Goal: Information Seeking & Learning: Check status

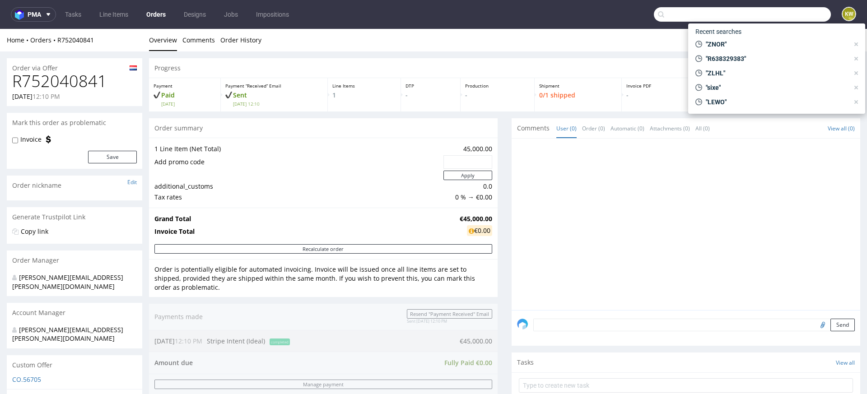
click at [780, 14] on input "text" at bounding box center [742, 14] width 177 height 14
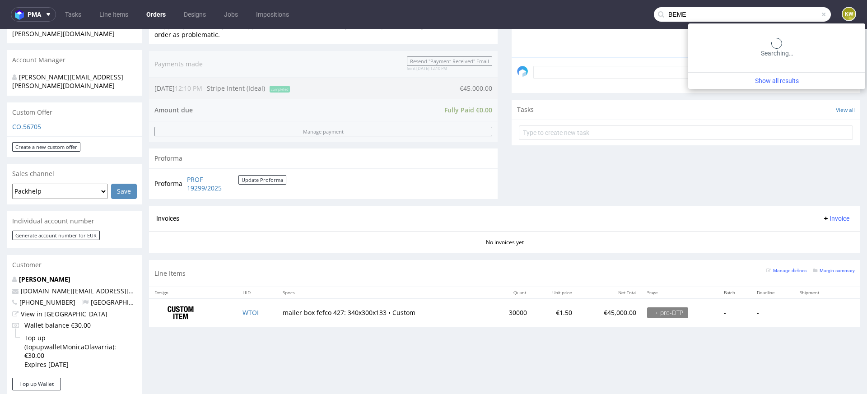
type input "BEME"
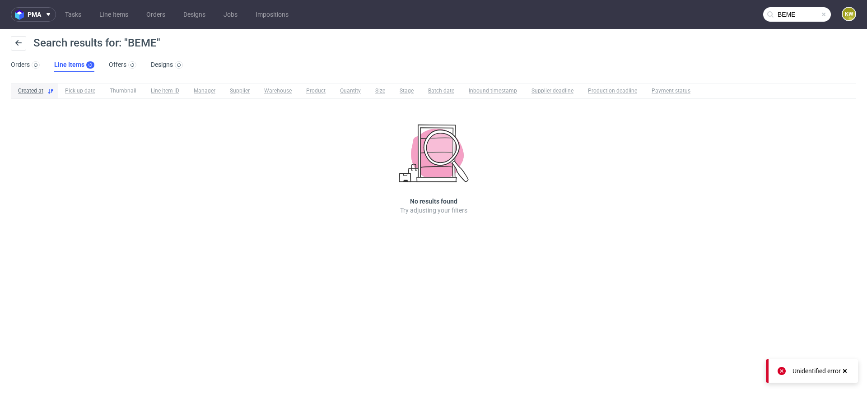
click at [810, 17] on input "BEME" at bounding box center [797, 14] width 68 height 14
click at [808, 14] on input "BEME" at bounding box center [797, 14] width 68 height 14
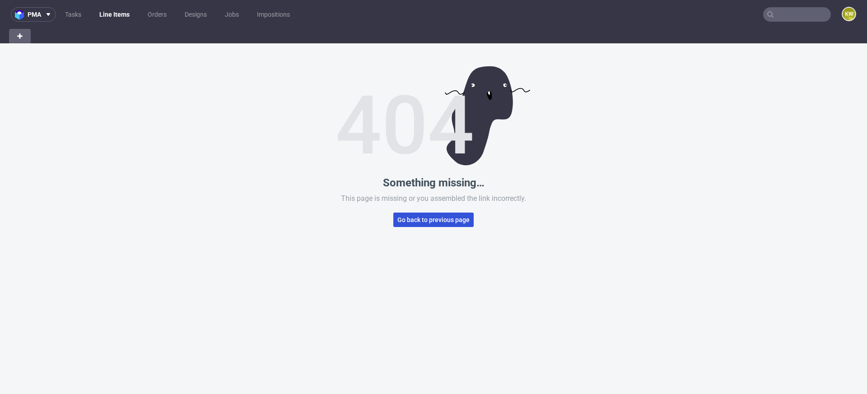
click at [411, 214] on button "Go back to previous page" at bounding box center [433, 220] width 80 height 14
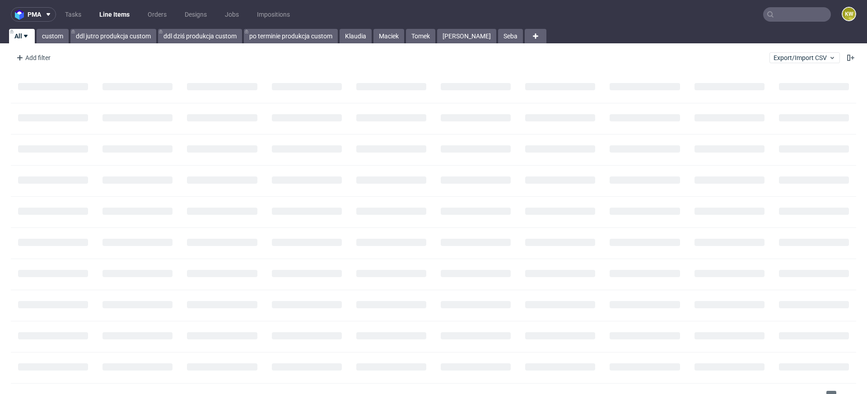
click at [787, 13] on input "text" at bounding box center [797, 14] width 68 height 14
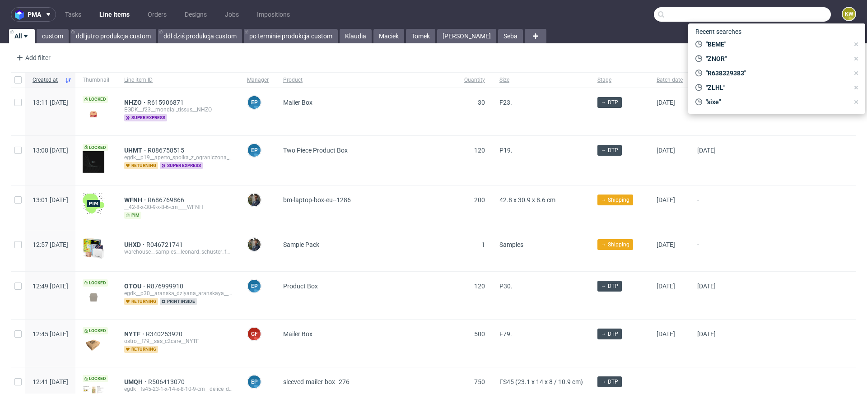
paste input "BEME"
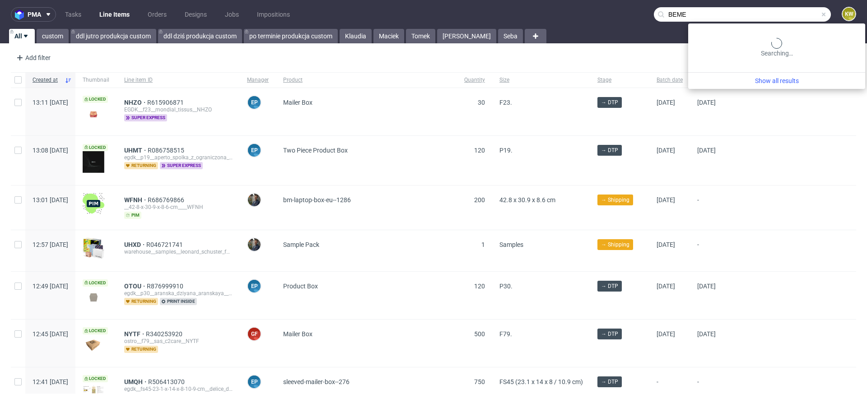
type input "BEME"
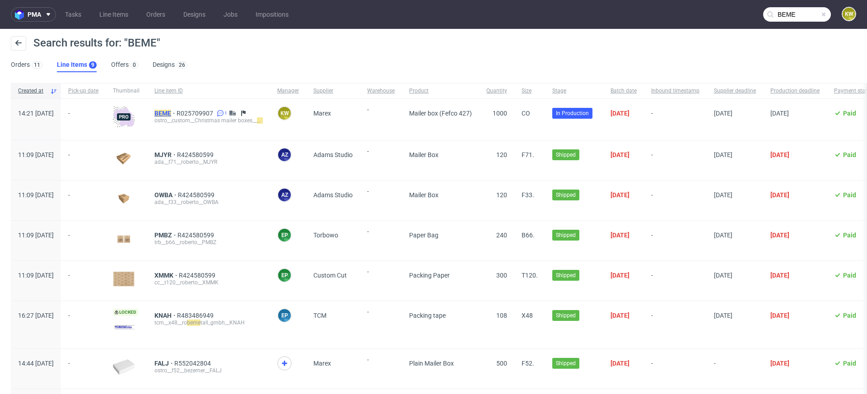
click at [171, 110] on mark "BEME" at bounding box center [162, 113] width 17 height 7
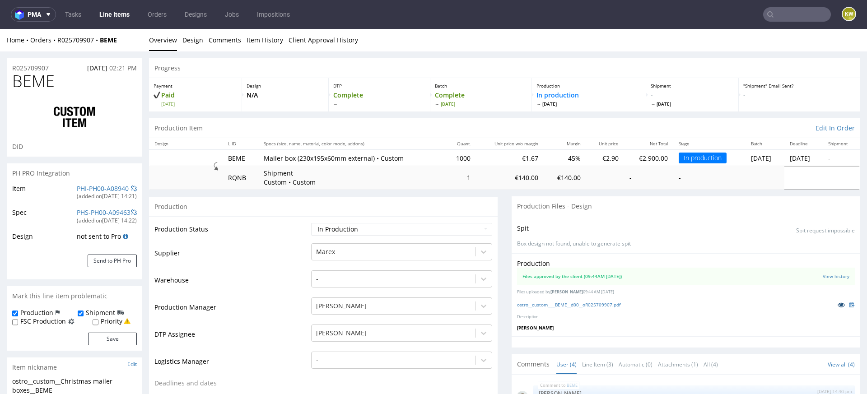
click at [838, 304] on icon at bounding box center [841, 305] width 7 height 6
click at [252, 270] on td "Warehouse" at bounding box center [231, 283] width 154 height 27
click at [40, 84] on span "BEME" at bounding box center [33, 81] width 42 height 18
click at [41, 84] on span "BEME" at bounding box center [33, 81] width 42 height 18
copy span "BEME"
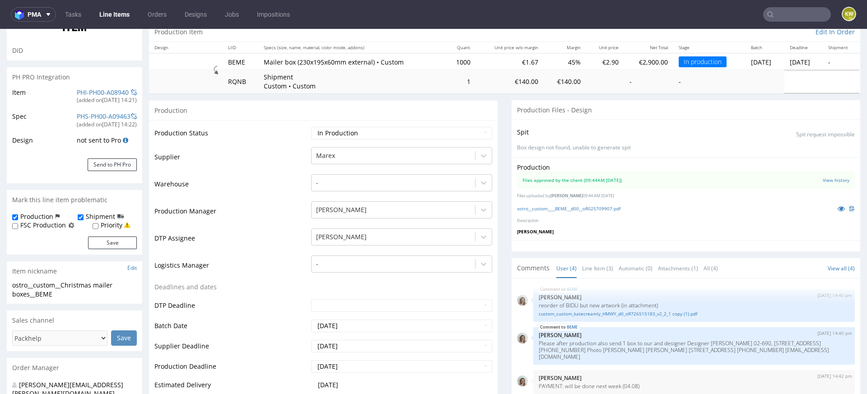
scroll to position [96, 0]
click at [117, 18] on link "Line Items" at bounding box center [114, 14] width 41 height 14
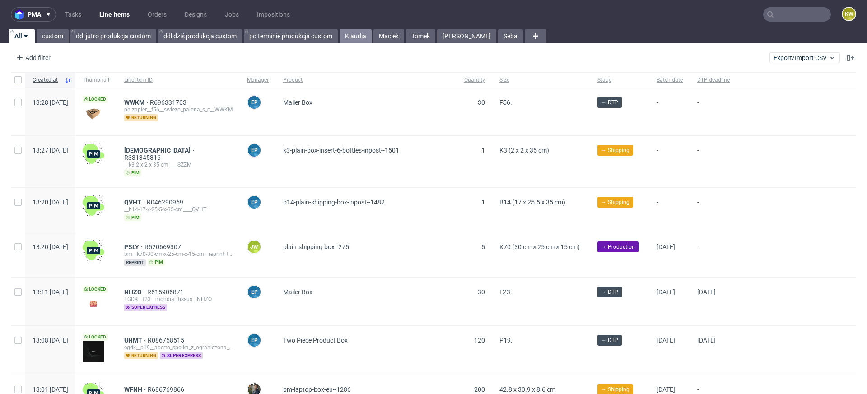
click at [354, 38] on link "Klaudia" at bounding box center [356, 36] width 32 height 14
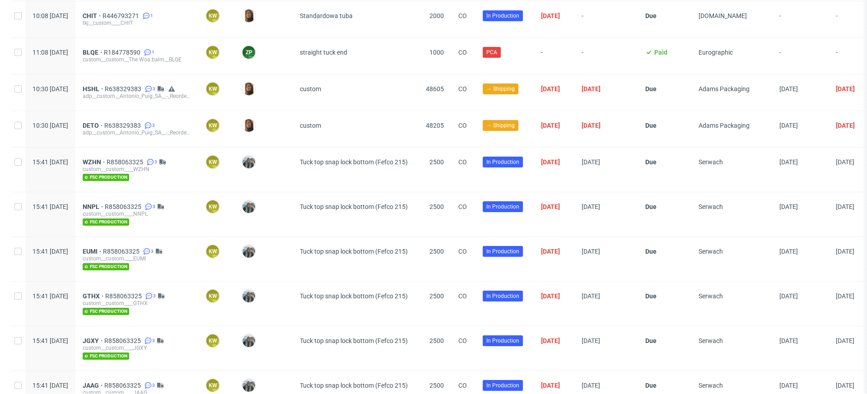
scroll to position [1142, 0]
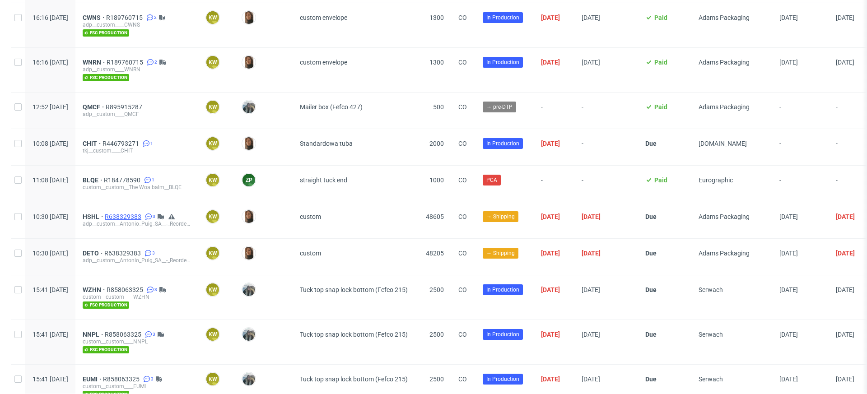
click at [143, 213] on span "R638329383" at bounding box center [124, 216] width 38 height 7
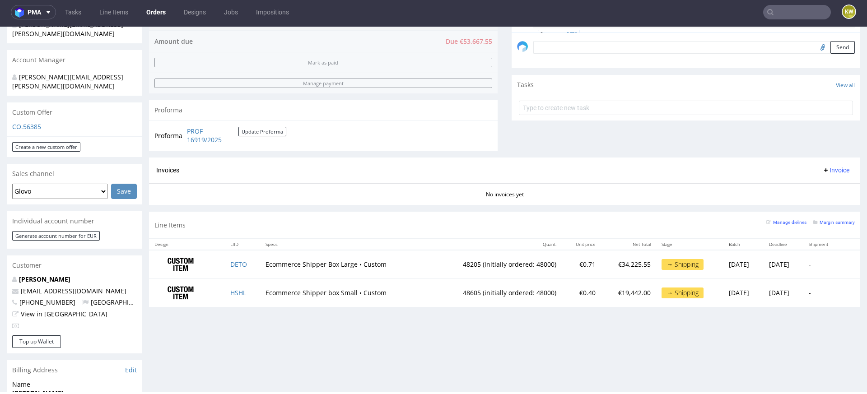
scroll to position [293, 0]
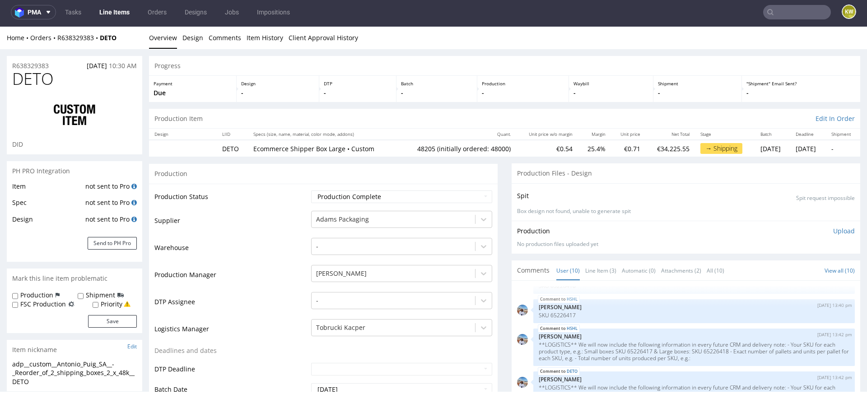
click at [117, 15] on link "Line Items" at bounding box center [114, 12] width 41 height 14
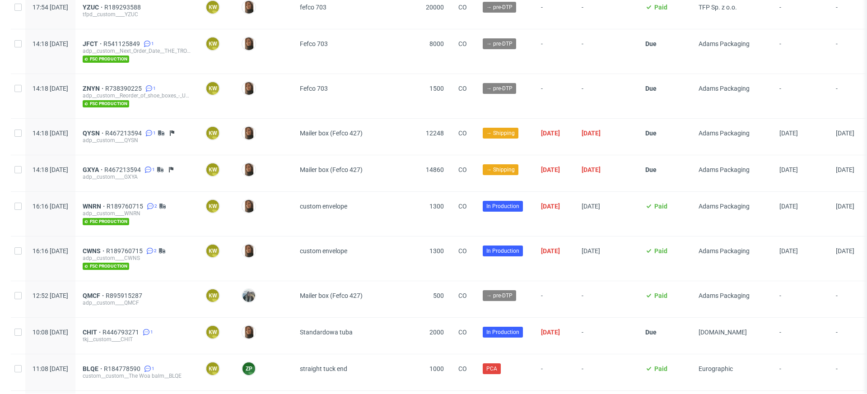
scroll to position [954, 0]
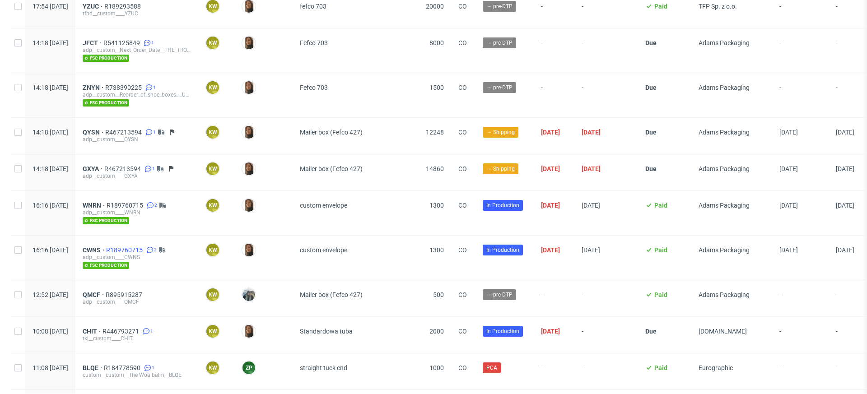
click at [145, 247] on span "R189760715" at bounding box center [125, 250] width 38 height 7
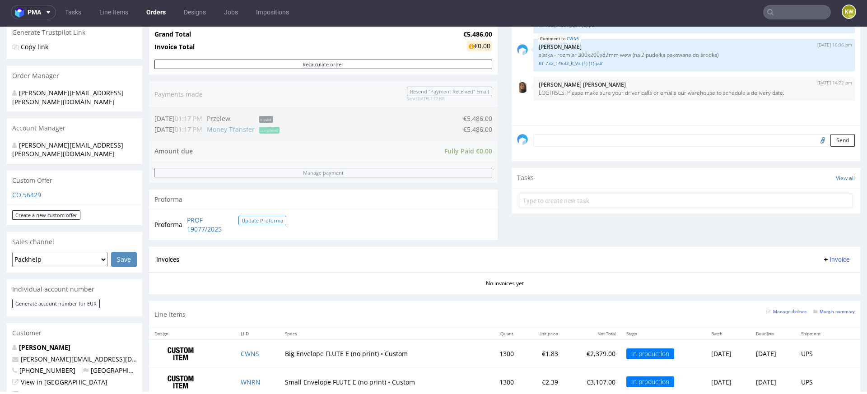
scroll to position [172, 0]
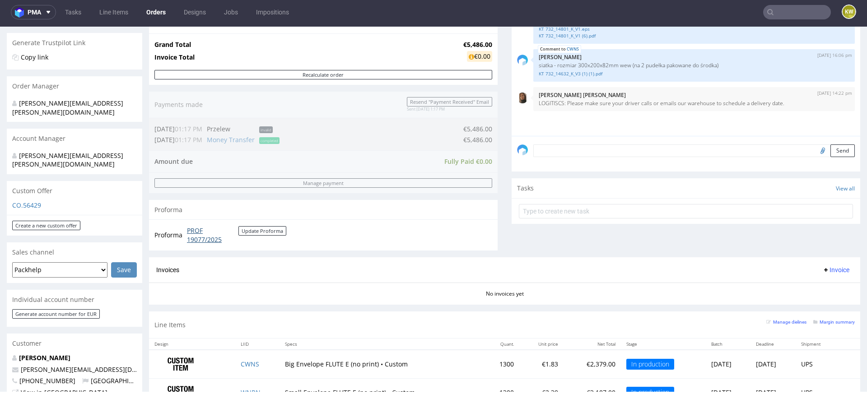
click at [202, 243] on link "PROF 19077/2025" at bounding box center [212, 235] width 51 height 18
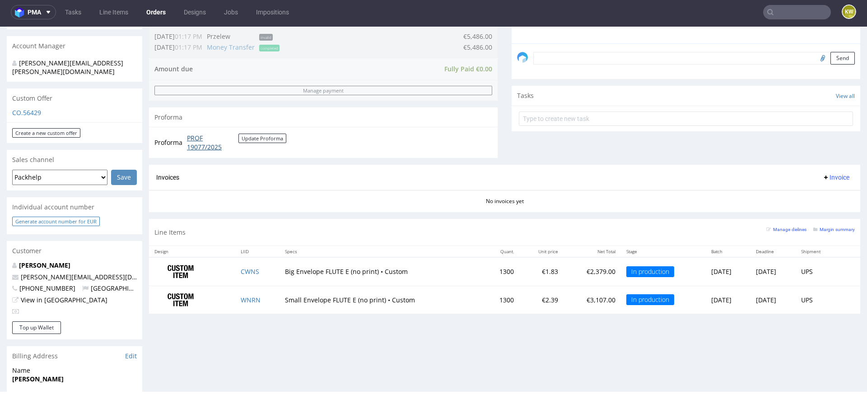
scroll to position [250, 0]
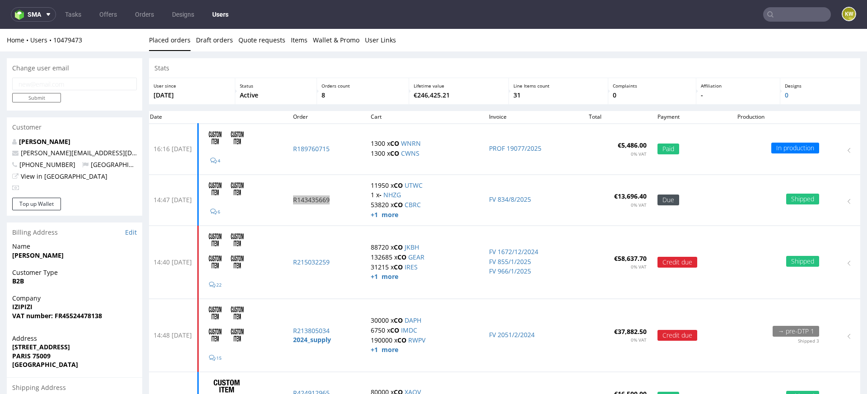
click at [789, 13] on input "text" at bounding box center [797, 14] width 68 height 14
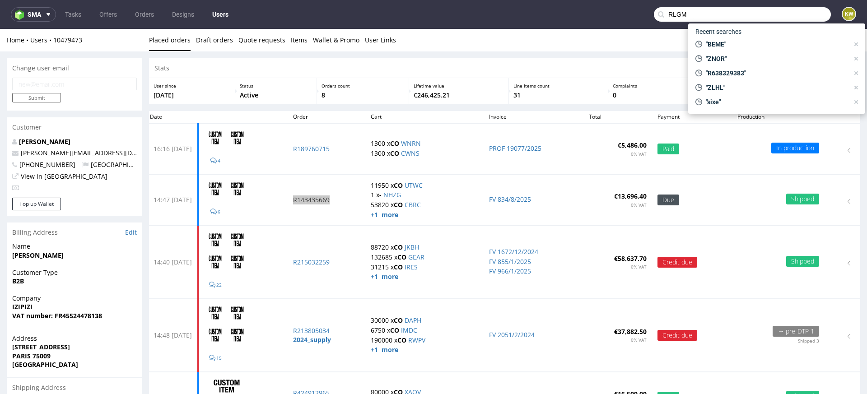
type input "RLGM"
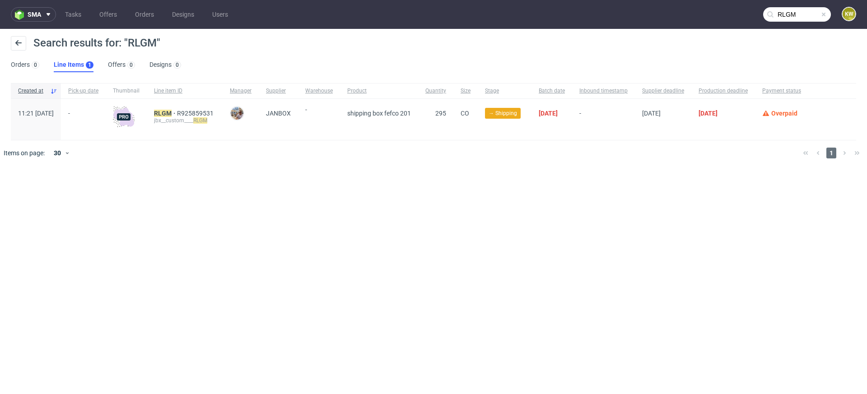
click at [826, 15] on span at bounding box center [823, 14] width 7 height 7
click at [806, 15] on input "text" at bounding box center [797, 14] width 68 height 14
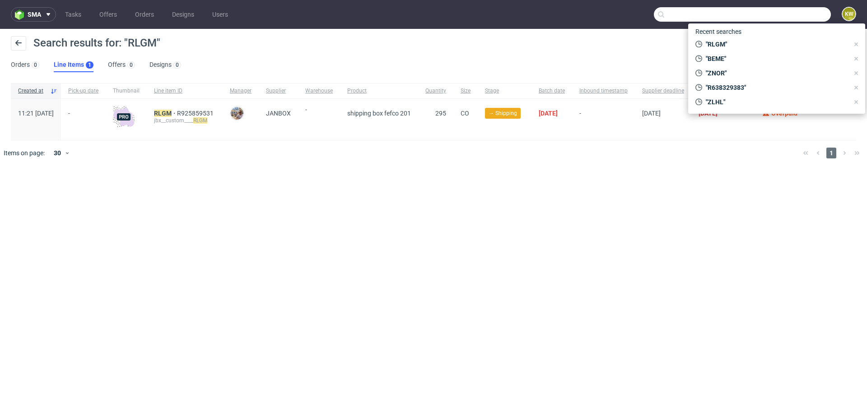
paste input "OUVD"
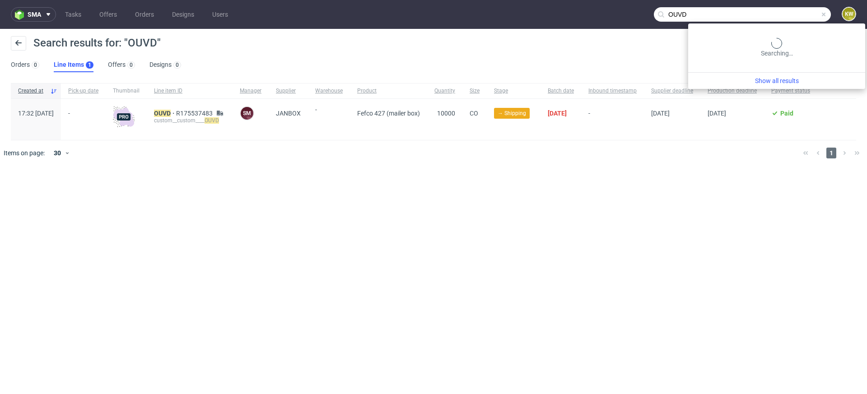
drag, startPoint x: 802, startPoint y: 15, endPoint x: 624, endPoint y: 6, distance: 178.2
click at [634, 7] on nav "sma Tasks Offers Orders Designs Users OUVD KW" at bounding box center [433, 14] width 867 height 29
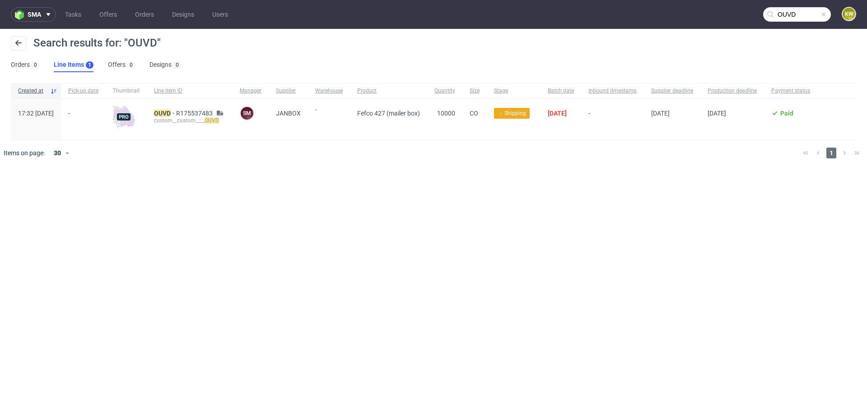
paste input "NFPF"
type input "NFPF"
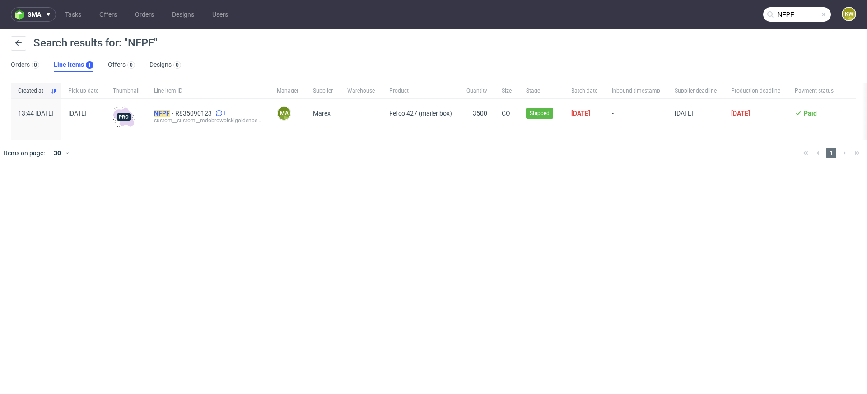
click at [170, 113] on mark "NFPF" at bounding box center [162, 113] width 16 height 7
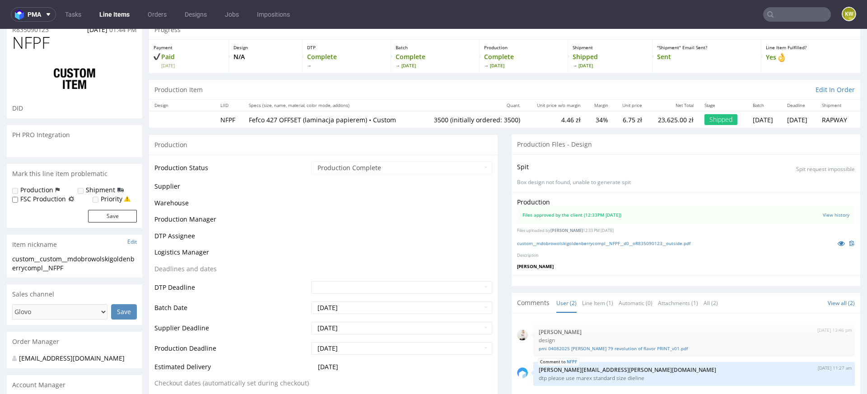
scroll to position [38, 0]
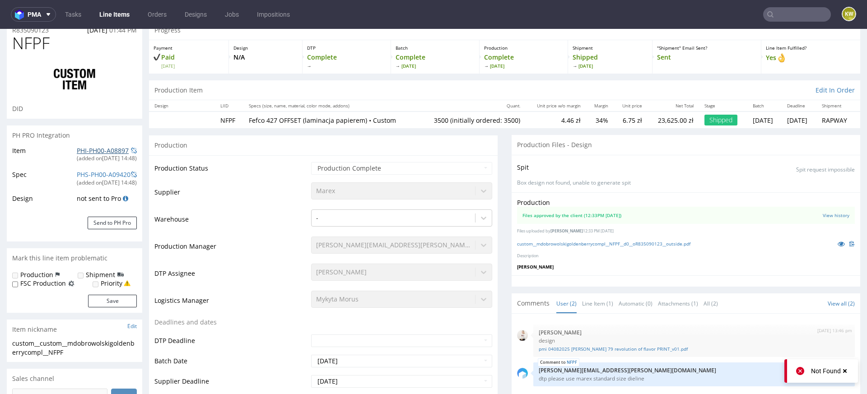
click at [99, 149] on link "PHI-PH00-A08897" at bounding box center [103, 150] width 52 height 9
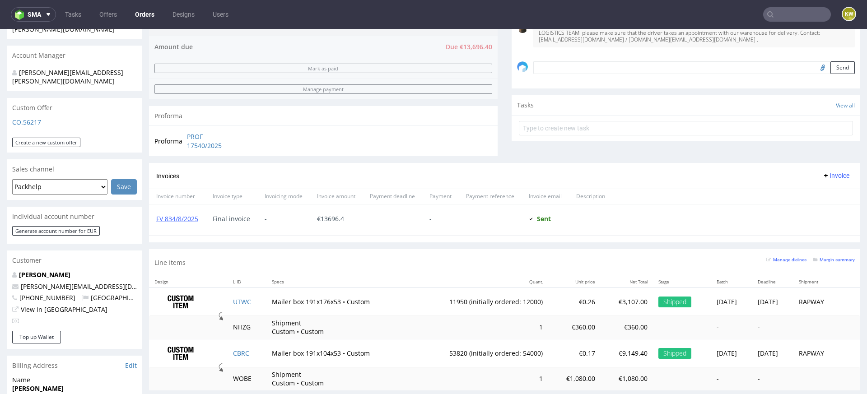
scroll to position [257, 0]
click at [173, 221] on link "FV 834/8/2025" at bounding box center [177, 219] width 42 height 9
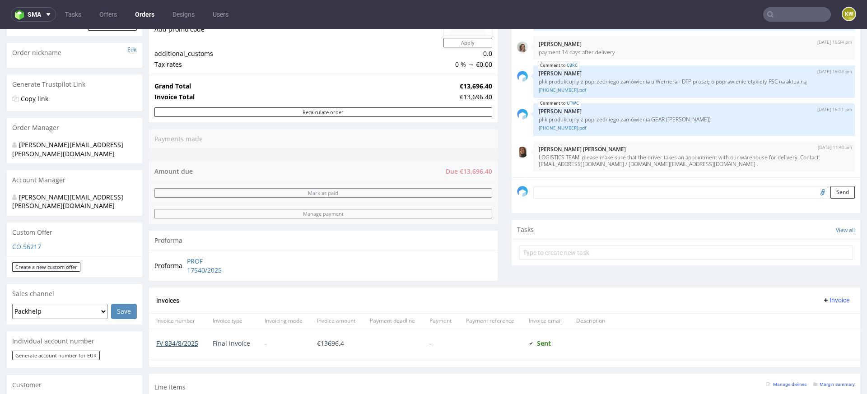
scroll to position [0, 0]
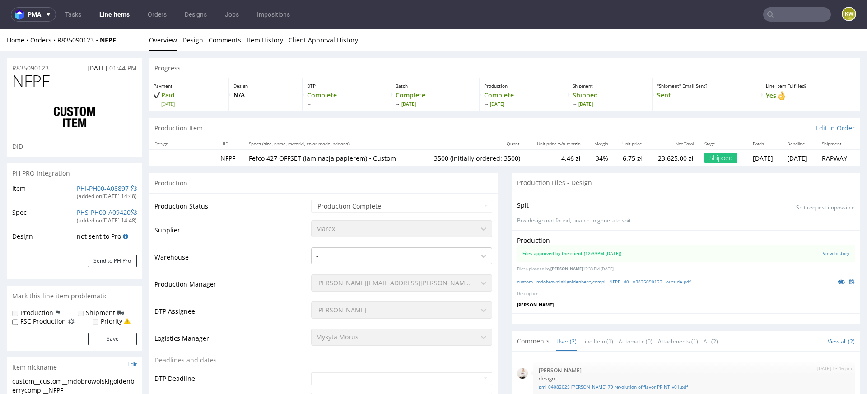
scroll to position [38, 0]
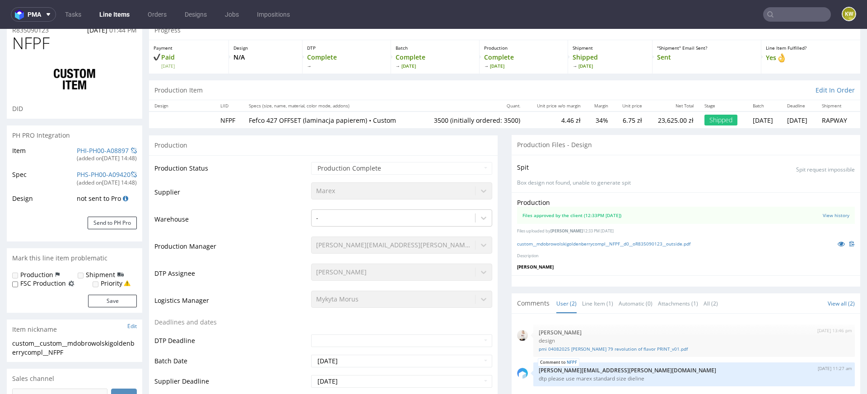
click at [782, 21] on input "text" at bounding box center [797, 14] width 68 height 14
type input "p"
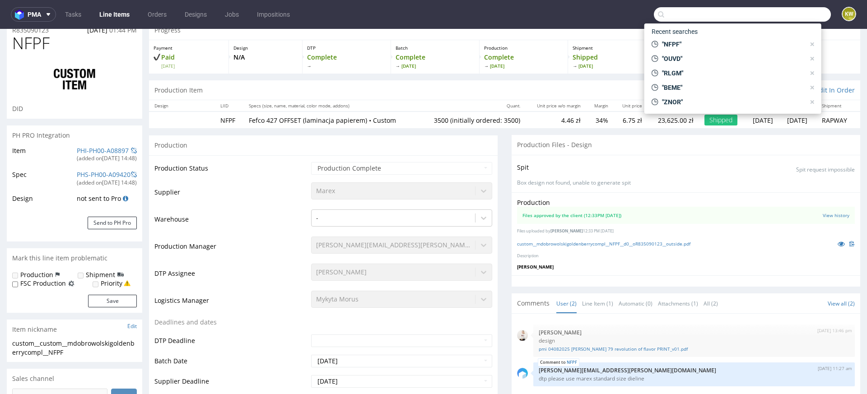
click at [118, 16] on link "Line Items" at bounding box center [114, 14] width 41 height 14
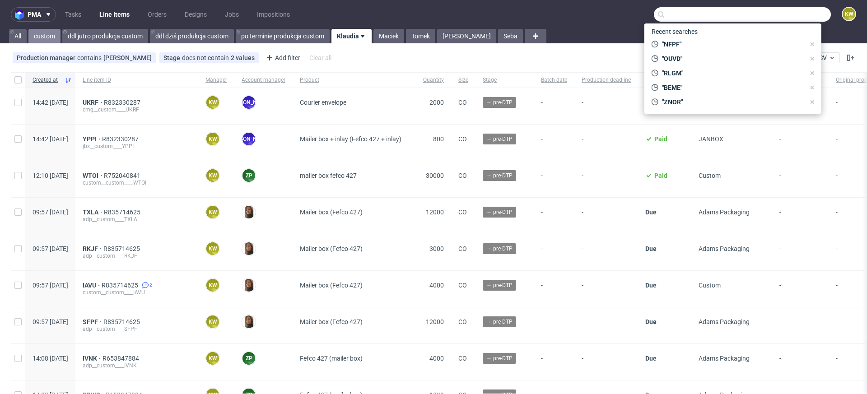
click at [51, 37] on link "custom" at bounding box center [44, 36] width 32 height 14
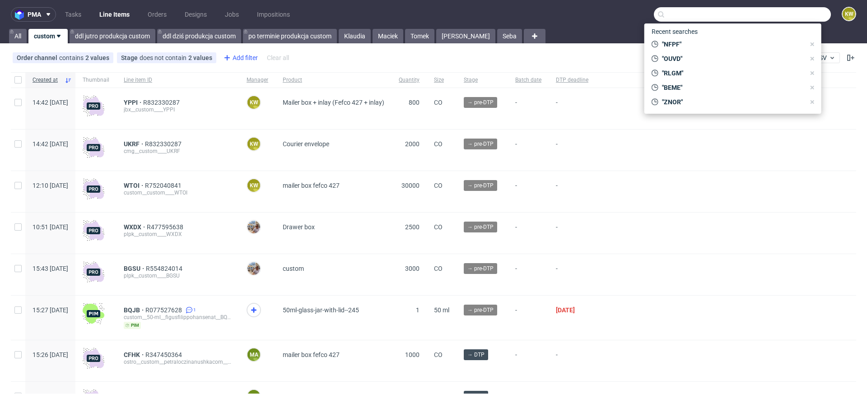
click at [231, 56] on div "Add filter" at bounding box center [240, 58] width 40 height 14
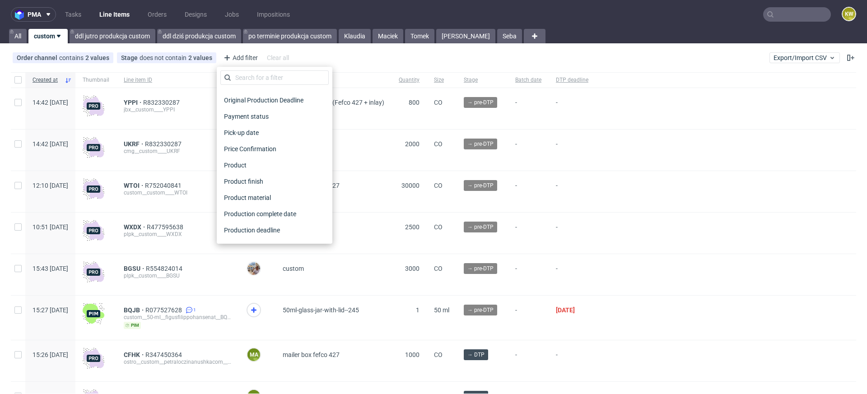
scroll to position [726, 0]
click at [240, 119] on span "Supplier" at bounding box center [235, 118] width 31 height 13
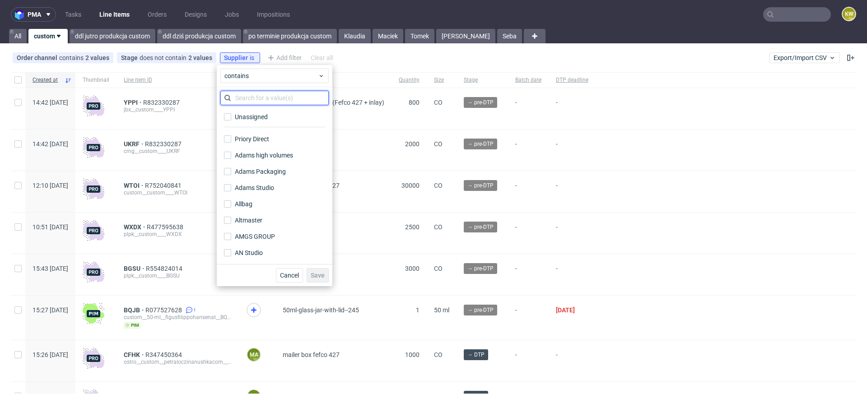
click at [245, 100] on input "text" at bounding box center [274, 98] width 108 height 14
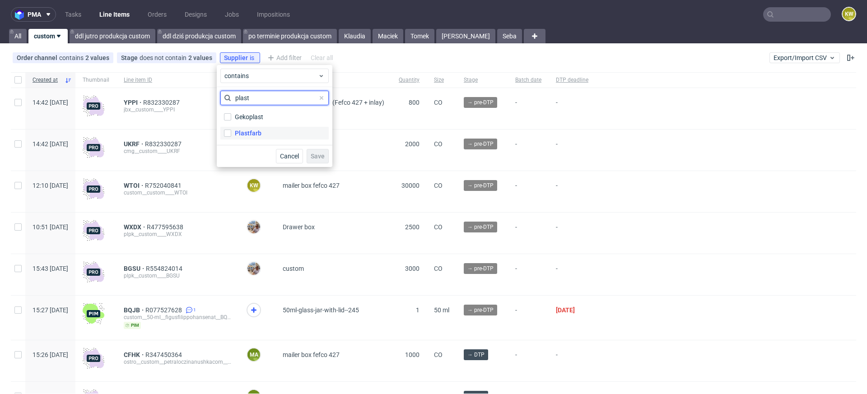
type input "plast"
click at [247, 132] on div "Plastfarb" at bounding box center [248, 133] width 27 height 9
click at [231, 132] on input "Plastfarb" at bounding box center [227, 133] width 7 height 7
checkbox input "true"
click at [314, 154] on span "Save" at bounding box center [318, 156] width 14 height 6
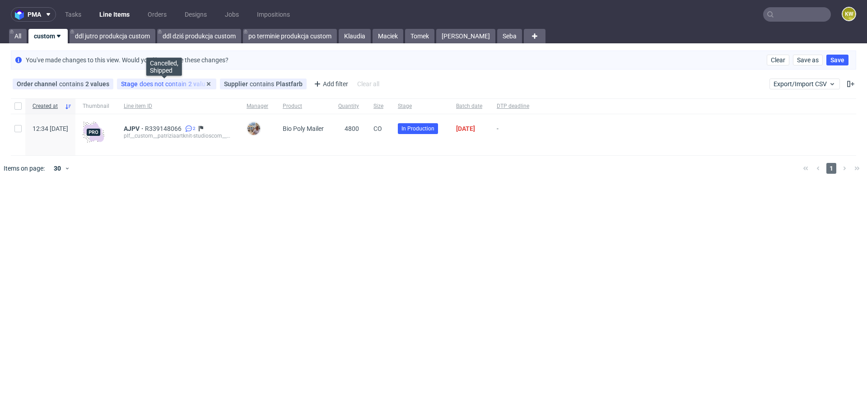
click at [140, 83] on span "does not contain" at bounding box center [164, 83] width 49 height 7
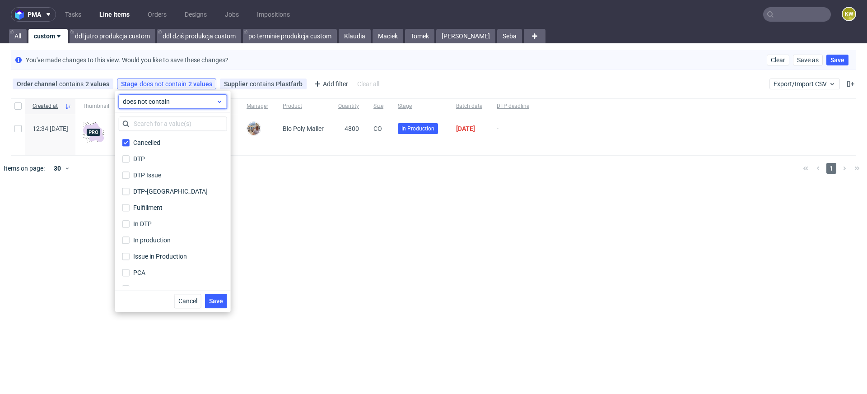
click at [146, 103] on span "does not contain" at bounding box center [169, 101] width 93 height 9
click at [145, 124] on span "contains" at bounding box center [149, 122] width 25 height 9
click at [127, 140] on input "Cancelled" at bounding box center [125, 142] width 7 height 7
checkbox input "false"
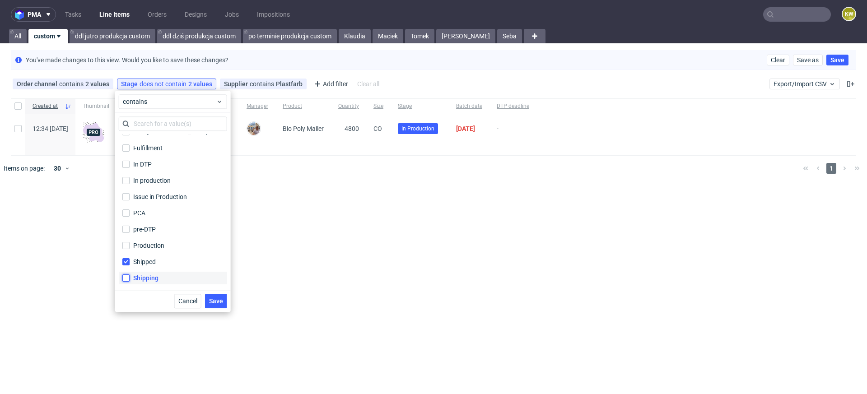
click at [126, 279] on input "Shipping" at bounding box center [125, 278] width 7 height 7
checkbox input "true"
click at [123, 240] on label "Production" at bounding box center [173, 245] width 108 height 13
click at [123, 242] on input "Production" at bounding box center [125, 245] width 7 height 7
checkbox input "true"
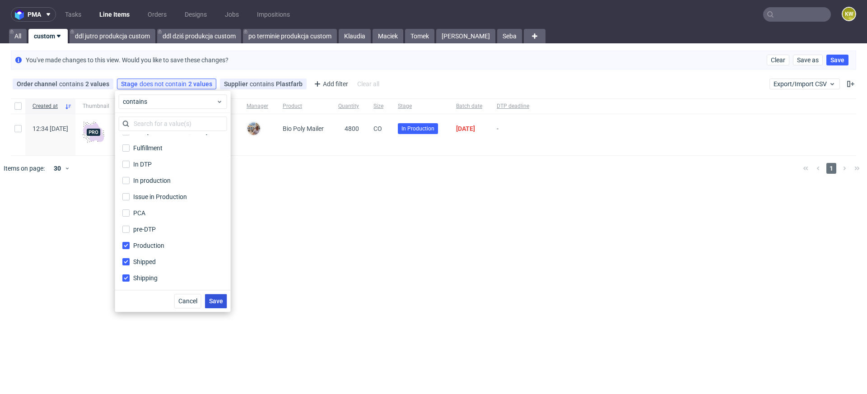
click at [205, 299] on div "Cancel Save" at bounding box center [173, 301] width 116 height 22
click at [212, 299] on span "Save" at bounding box center [216, 301] width 14 height 6
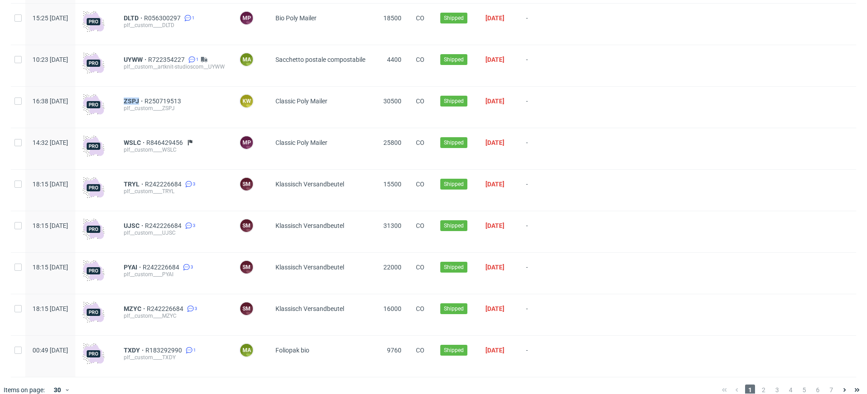
scroll to position [995, 0]
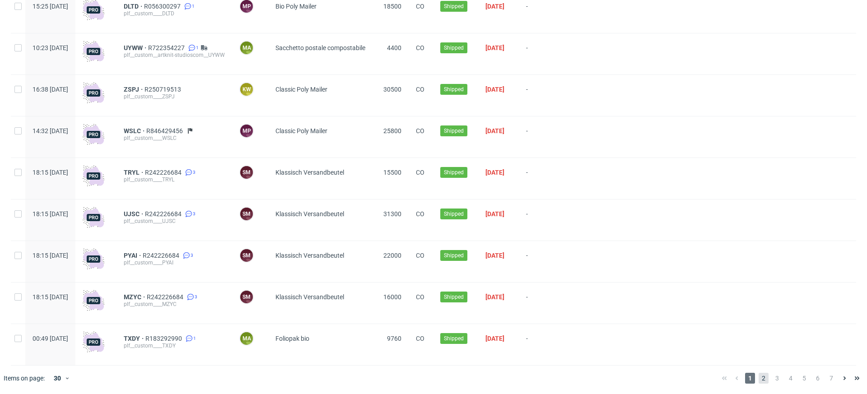
click at [759, 377] on span "2" at bounding box center [764, 378] width 10 height 11
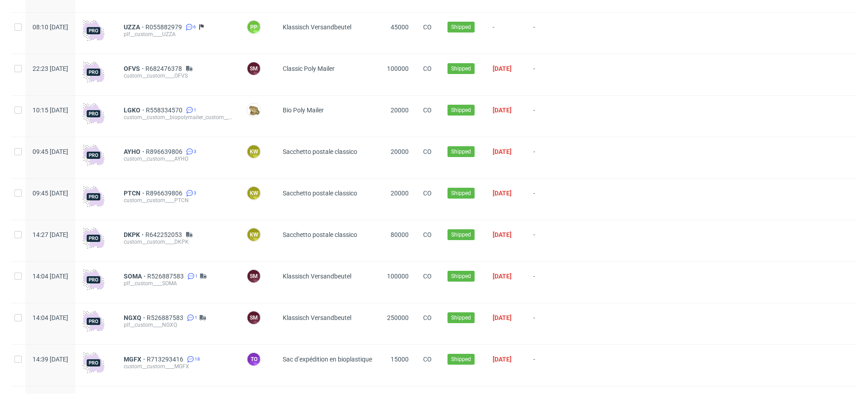
scroll to position [851, 0]
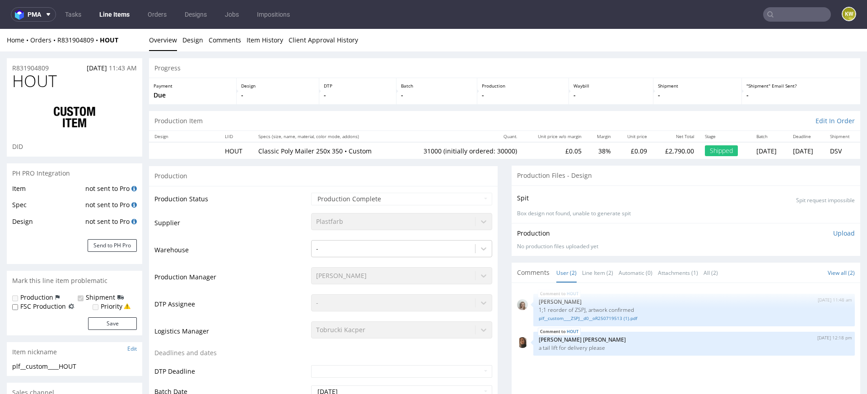
scroll to position [23, 0]
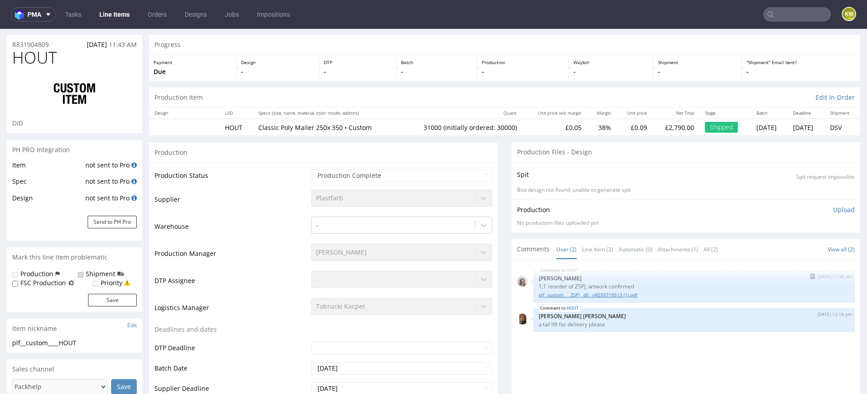
click at [563, 295] on link "plf__custom____ZSPJ__d0__oR250719513 (1).pdf" at bounding box center [694, 295] width 311 height 7
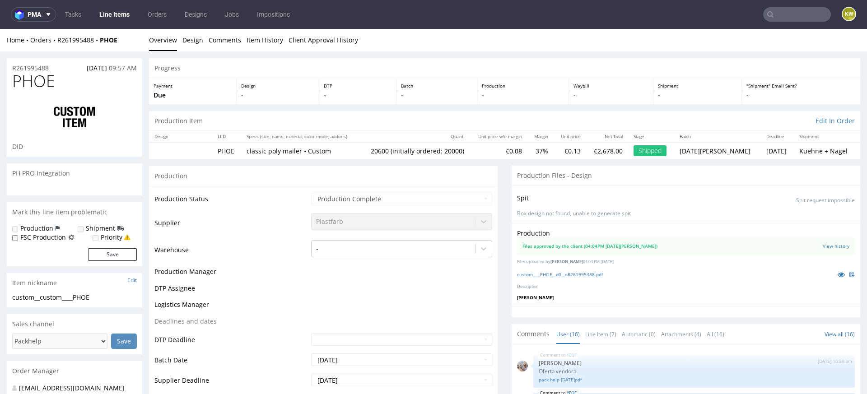
scroll to position [411, 0]
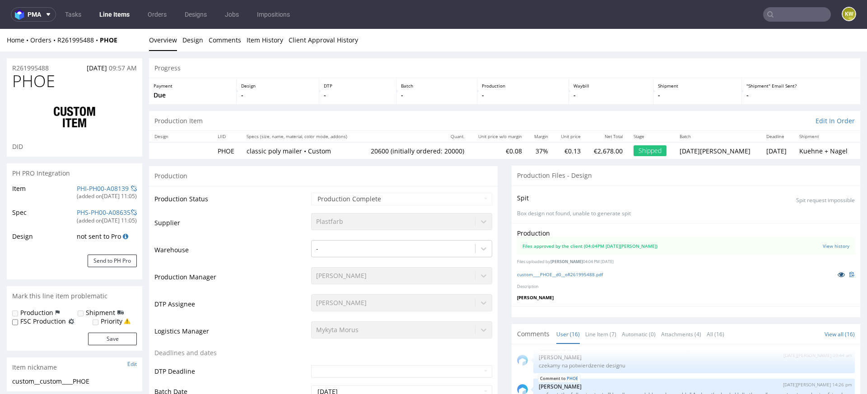
click at [838, 271] on icon at bounding box center [841, 274] width 7 height 6
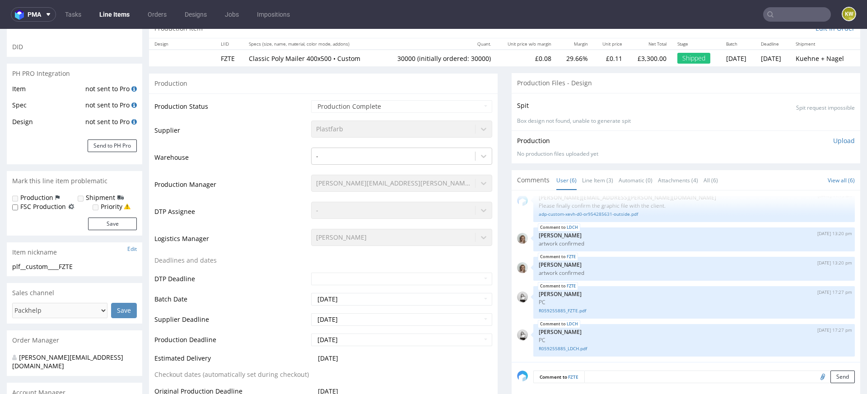
scroll to position [116, 0]
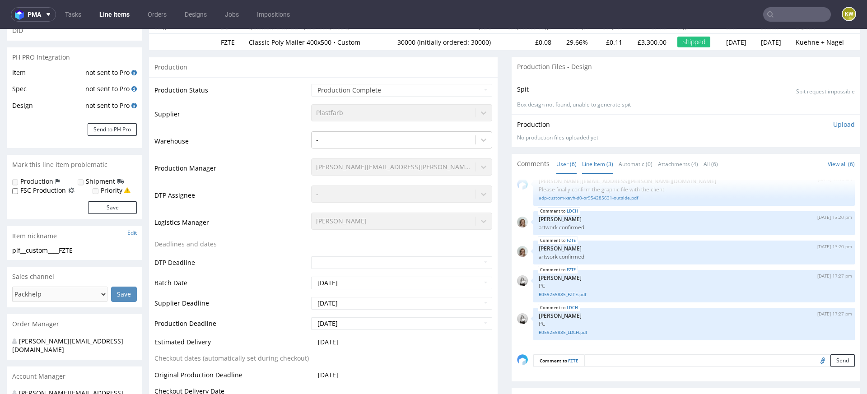
click at [596, 158] on link "Line Item (3)" at bounding box center [597, 163] width 31 height 19
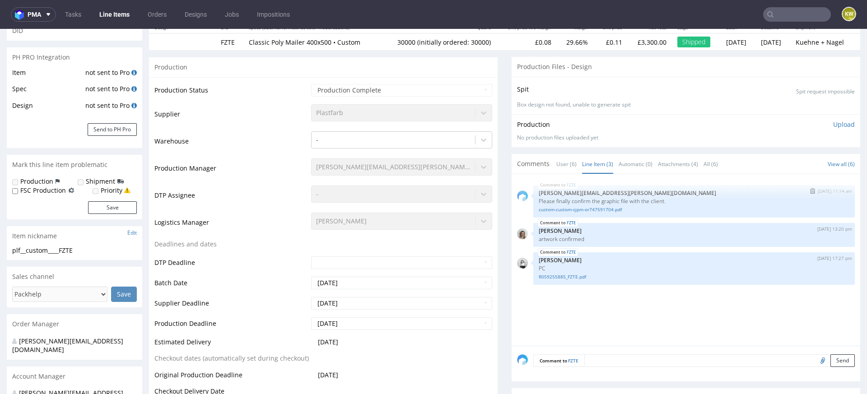
click at [568, 212] on div "FZTE 7th Oct 24 | 11:14 am maciej.sikora@packhelp.com Please finally confirm th…" at bounding box center [694, 201] width 322 height 33
click at [581, 206] on link "custom-custom-sjpm-or747591704.pdf" at bounding box center [694, 209] width 311 height 7
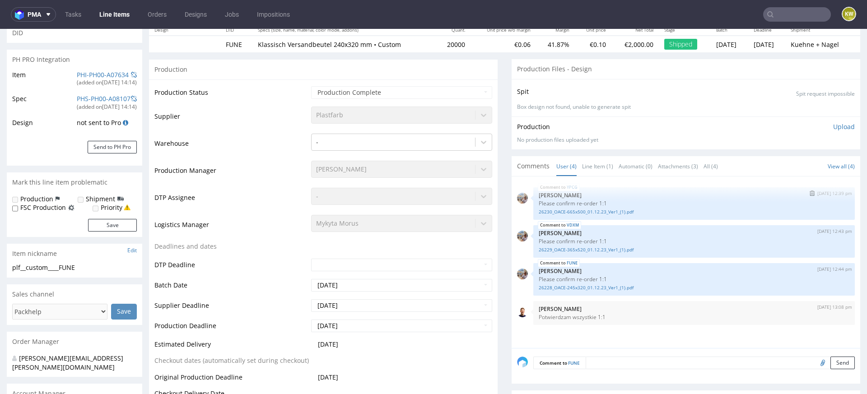
scroll to position [131, 0]
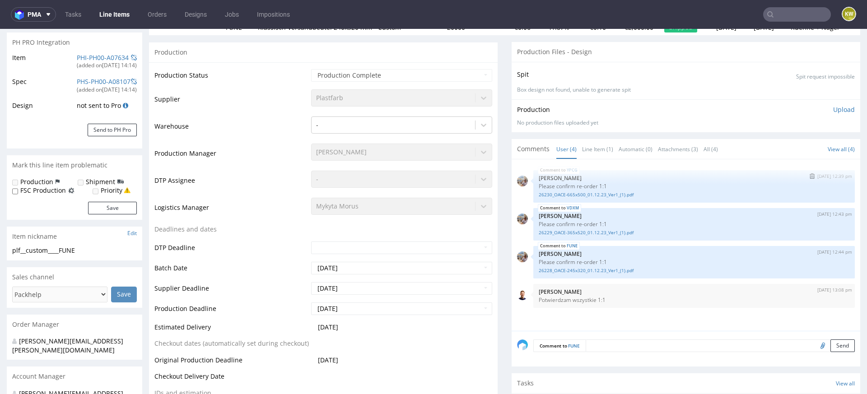
select select "in_progress"
click at [591, 198] on div "YPCG [DATE] 12:39 pm [PERSON_NAME] Please confirm re-order 1:1 26230_OACE-665x5…" at bounding box center [694, 186] width 322 height 33
click at [599, 193] on link "26230_OACE-665x500_01.12.23_Ver1_(1).pdf" at bounding box center [694, 194] width 311 height 7
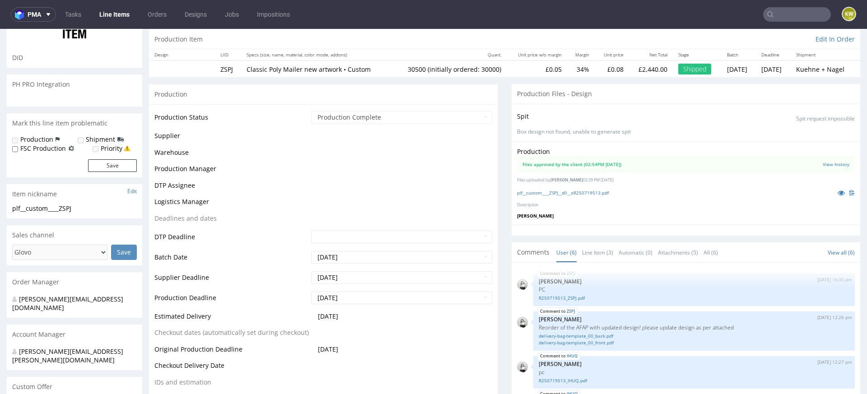
scroll to position [72, 0]
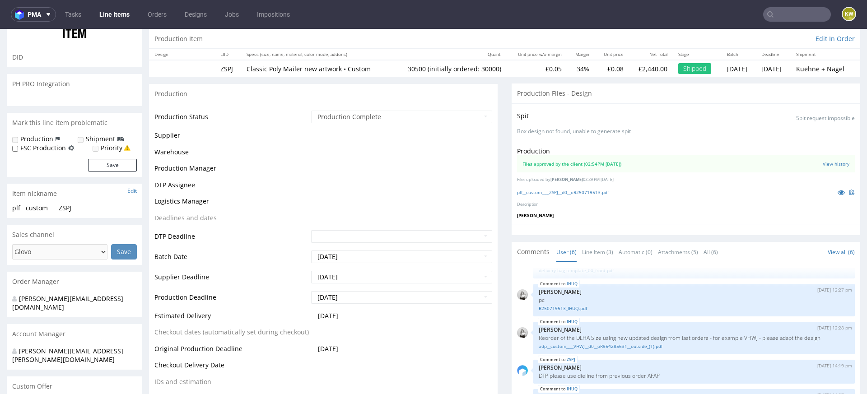
select select "in_progress"
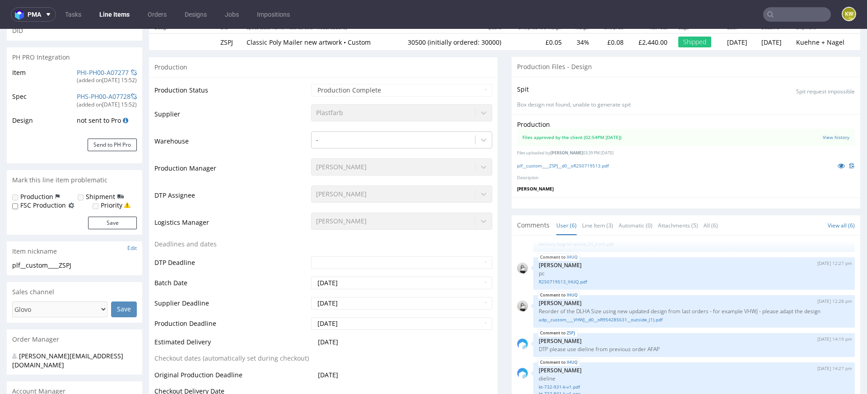
scroll to position [121, 0]
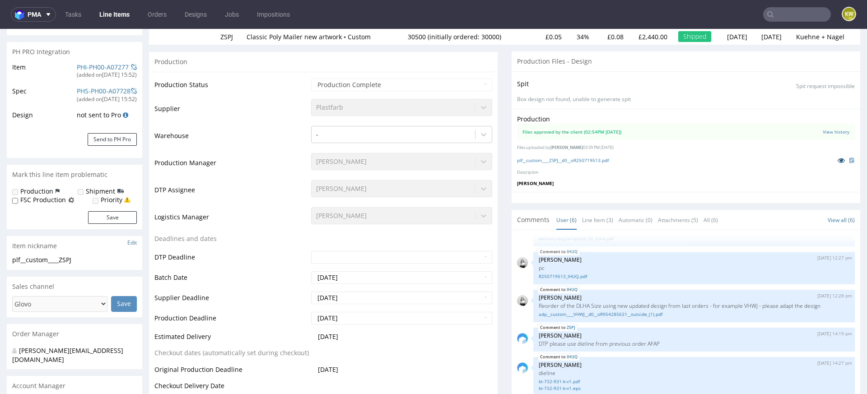
click at [838, 159] on icon at bounding box center [841, 160] width 7 height 6
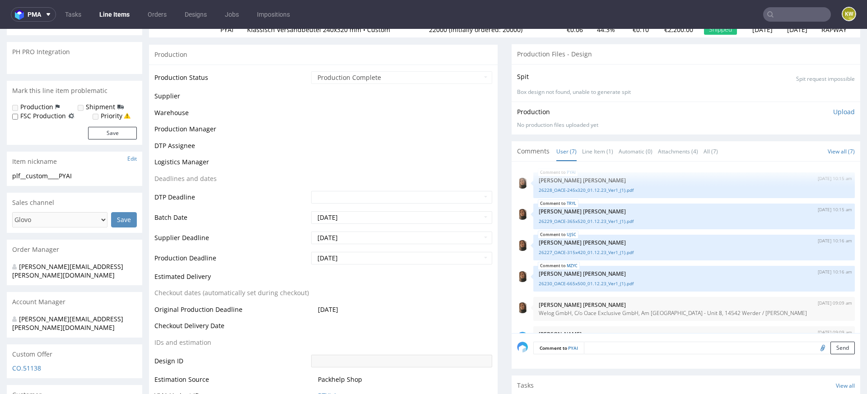
scroll to position [52, 0]
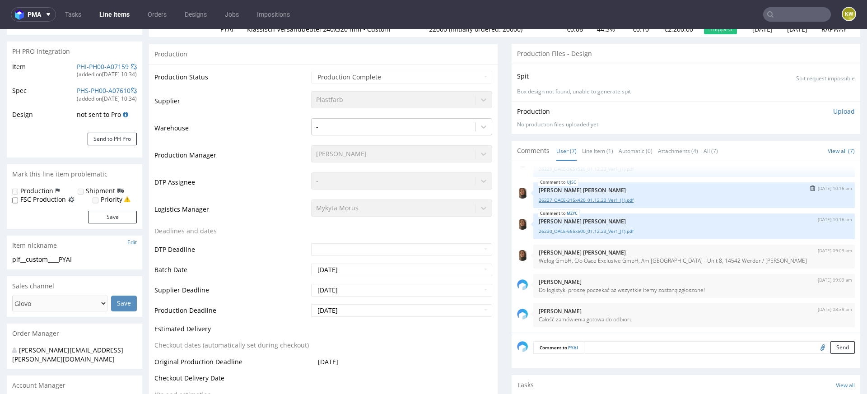
click at [592, 197] on link "26227_OACE-315x420_01.12.23_Ver1_(1).pdf" at bounding box center [694, 200] width 311 height 7
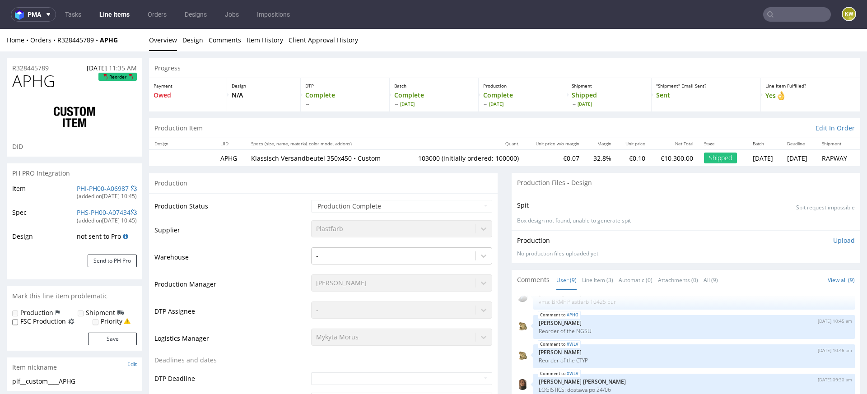
scroll to position [129, 0]
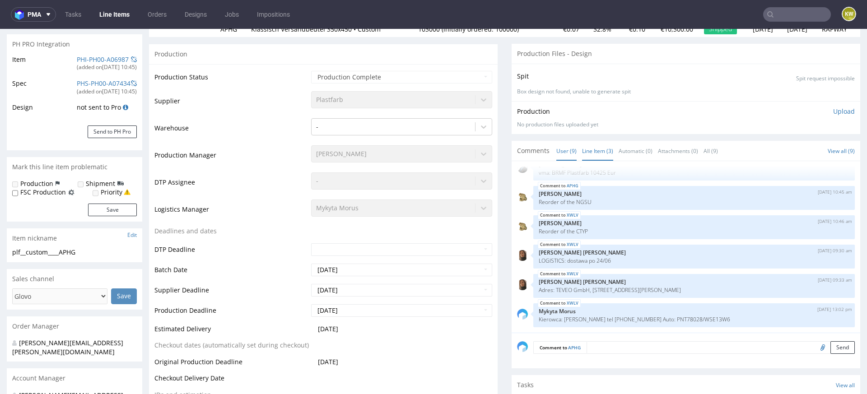
click at [590, 145] on link "Line Item (3)" at bounding box center [597, 150] width 31 height 19
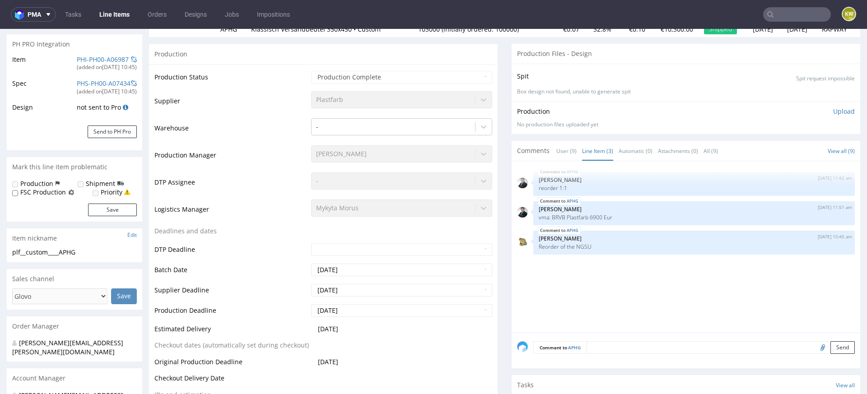
click at [74, 53] on section "PH PRO Integration Item PHI-PH00-A06987 (added on [DATE] 10:45 ) Spec PHS-PH00-…" at bounding box center [74, 92] width 135 height 116
click at [77, 56] on link "PHI-PH00-A06987" at bounding box center [103, 59] width 52 height 9
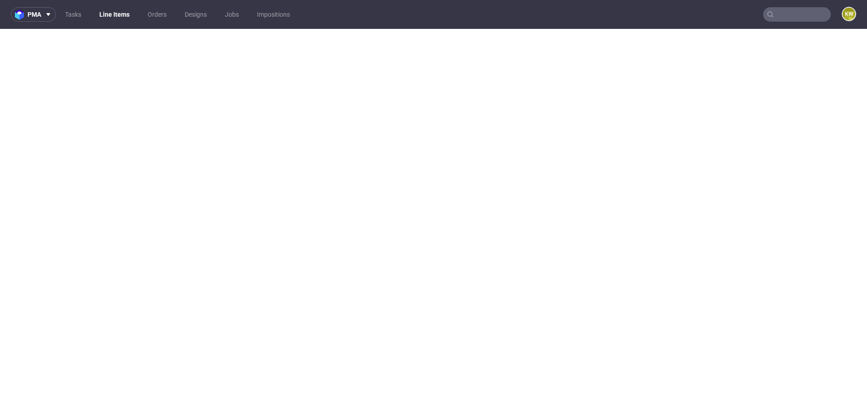
select select "in_progress"
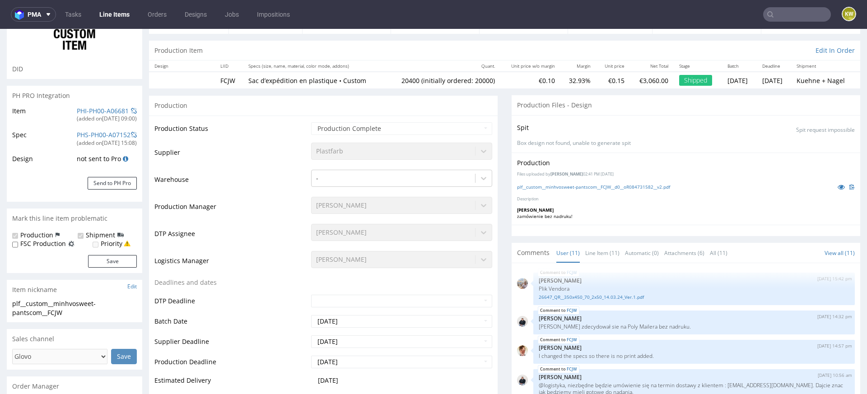
scroll to position [94, 0]
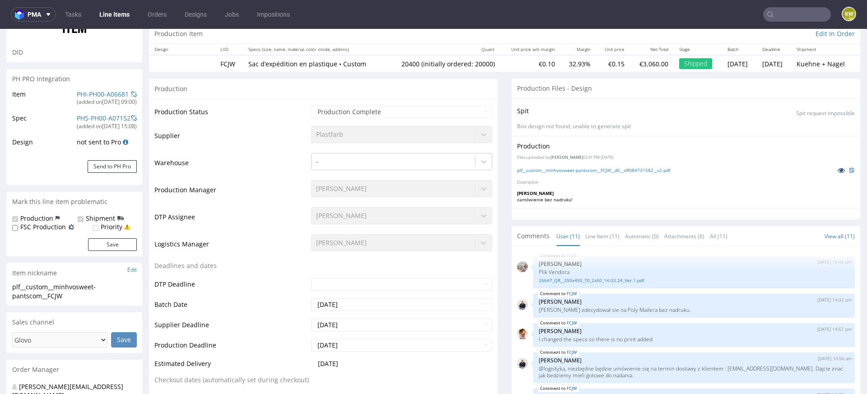
click at [838, 168] on icon at bounding box center [841, 170] width 7 height 6
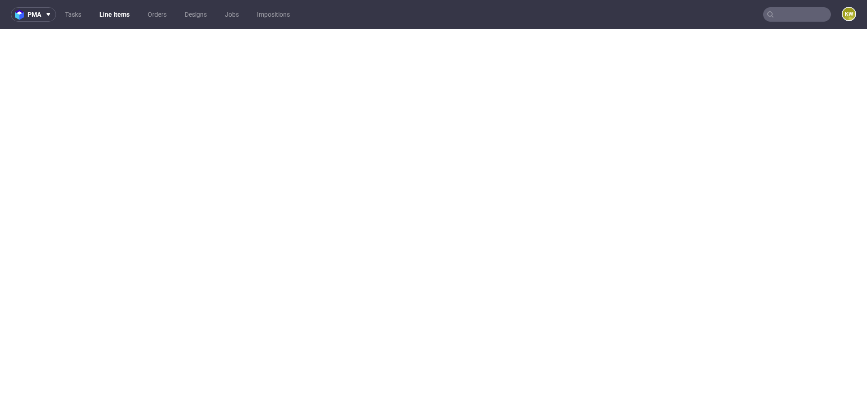
select select "in_progress"
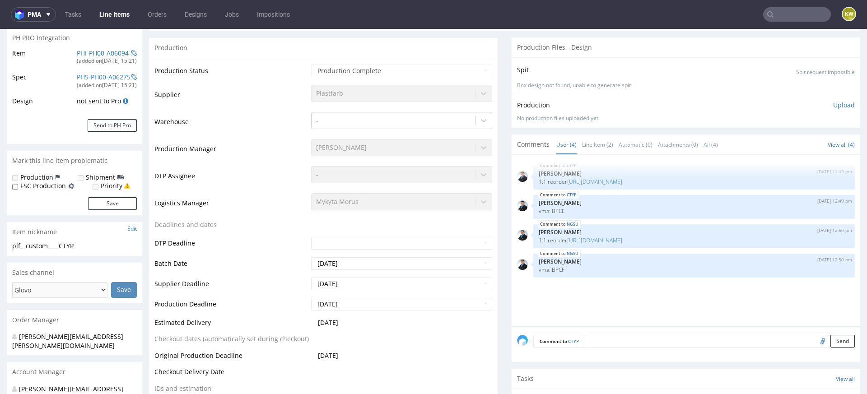
scroll to position [137, 0]
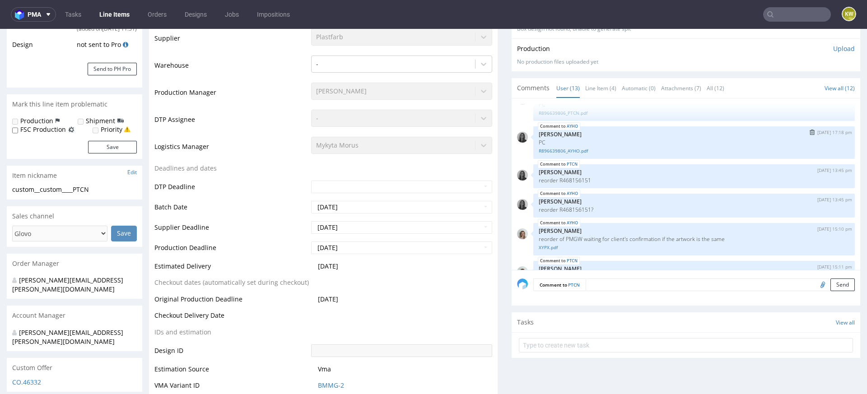
scroll to position [98, 0]
click at [544, 245] on link "XYPX.pdf" at bounding box center [694, 246] width 311 height 7
